Goal: Task Accomplishment & Management: Use online tool/utility

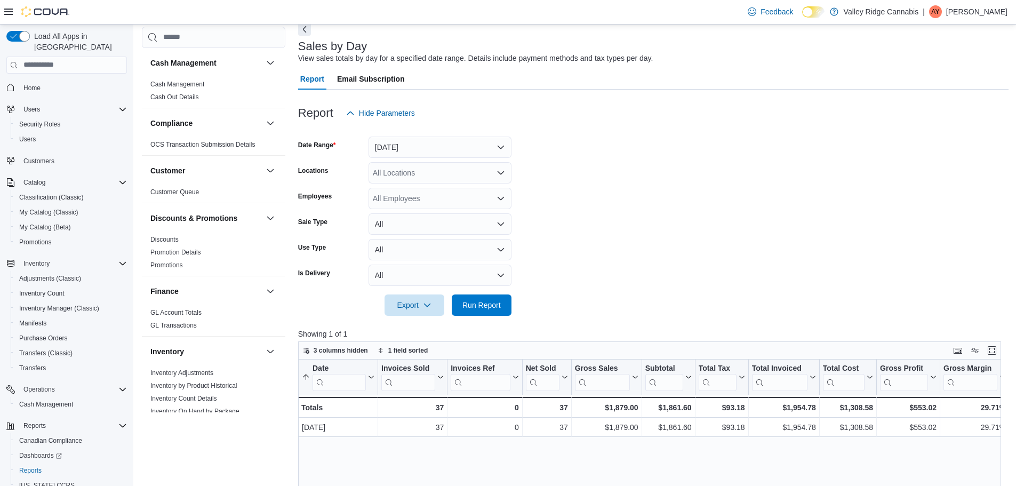
scroll to position [586, 0]
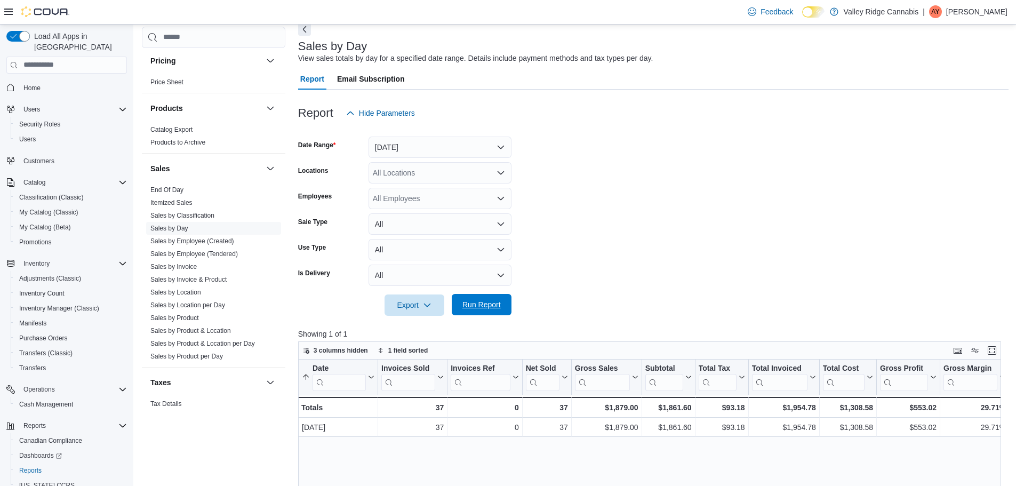
click at [483, 304] on span "Run Report" at bounding box center [481, 304] width 38 height 11
click at [474, 303] on span "Run Report" at bounding box center [481, 304] width 38 height 11
click at [497, 303] on span "Run Report" at bounding box center [481, 304] width 38 height 11
click at [507, 303] on button "Run Report" at bounding box center [482, 304] width 60 height 21
click at [501, 309] on span "Run Report" at bounding box center [481, 304] width 47 height 21
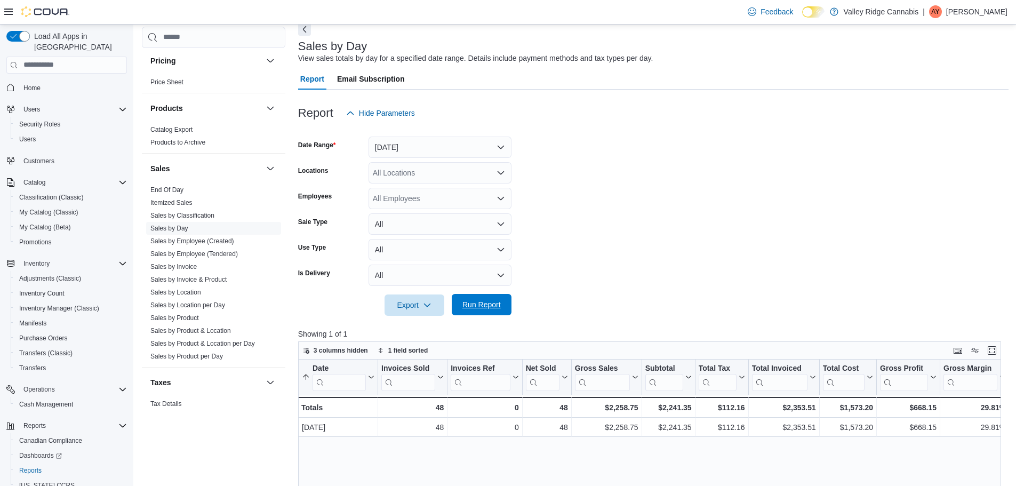
click at [501, 309] on span "Run Report" at bounding box center [481, 304] width 47 height 21
click at [471, 309] on span "Run Report" at bounding box center [481, 304] width 38 height 11
click at [480, 299] on span "Run Report" at bounding box center [481, 304] width 47 height 21
drag, startPoint x: 481, startPoint y: 323, endPoint x: 487, endPoint y: 295, distance: 28.2
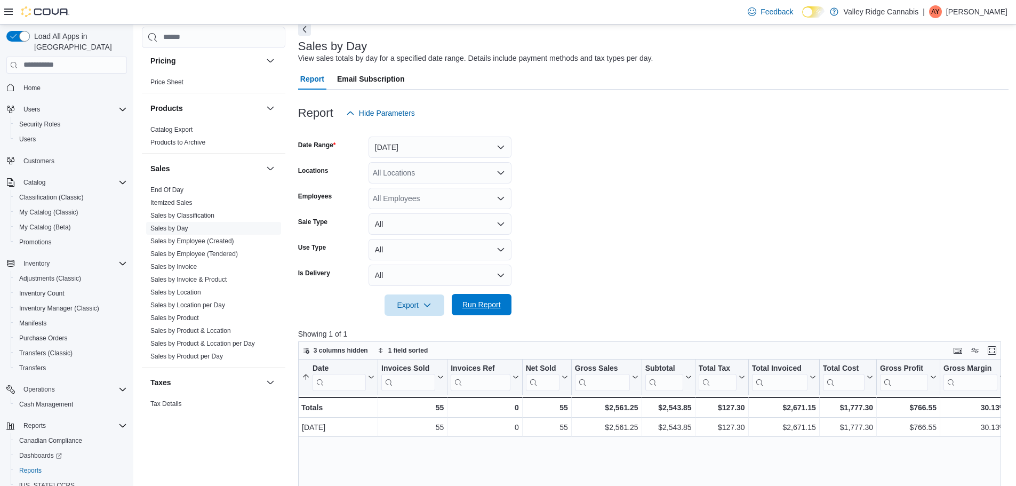
click at [481, 323] on div at bounding box center [653, 322] width 710 height 13
click at [487, 295] on span "Run Report" at bounding box center [481, 304] width 47 height 21
click at [484, 291] on div at bounding box center [653, 290] width 710 height 9
click at [487, 312] on span "Run Report" at bounding box center [481, 304] width 47 height 21
click at [489, 296] on span "Run Report" at bounding box center [481, 304] width 47 height 21
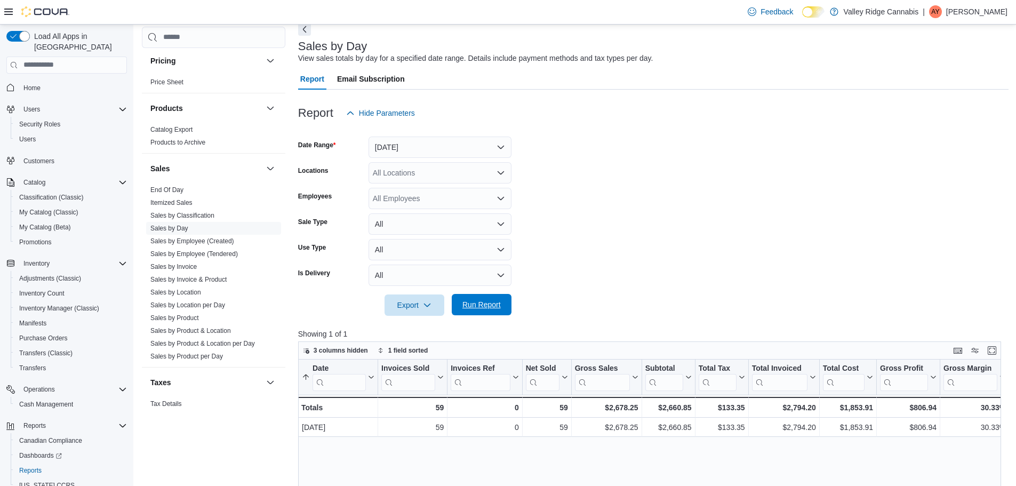
click at [470, 305] on span "Run Report" at bounding box center [481, 304] width 38 height 11
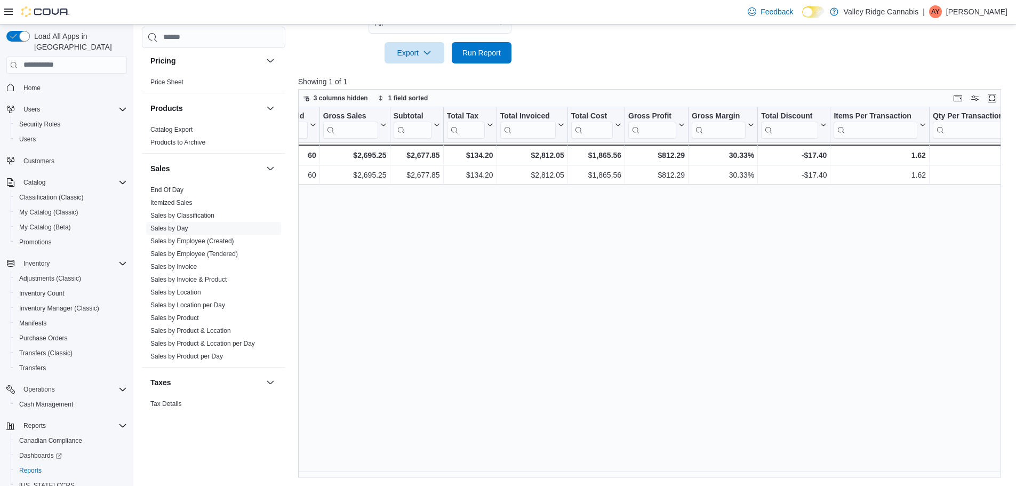
scroll to position [0, 0]
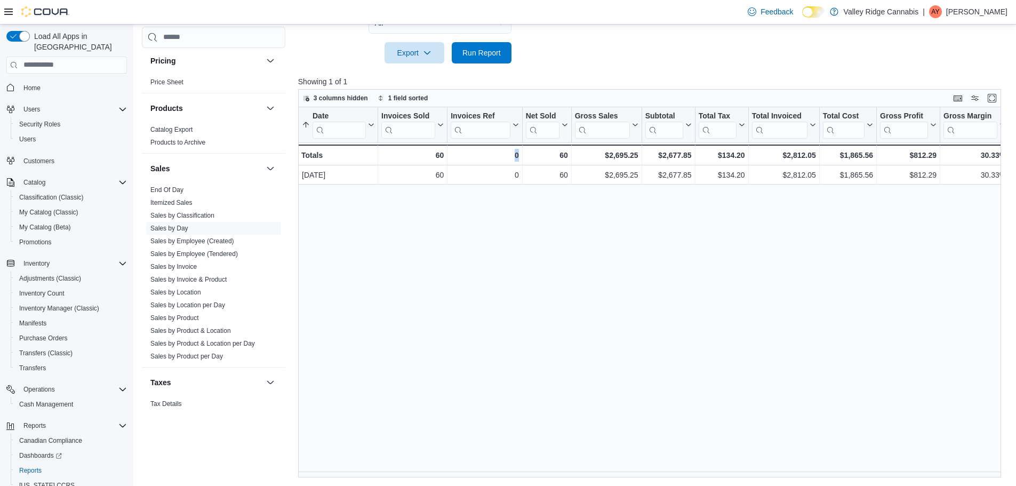
drag, startPoint x: 549, startPoint y: 471, endPoint x: 459, endPoint y: 481, distance: 90.7
click at [459, 481] on div "Reports Feedback Cash Management Cash Management Cash Out Details Compliance OC…" at bounding box center [574, 102] width 883 height 767
click at [482, 58] on span "Run Report" at bounding box center [481, 52] width 47 height 21
click at [489, 58] on span "Run Report" at bounding box center [481, 52] width 38 height 11
